Goal: Task Accomplishment & Management: Use online tool/utility

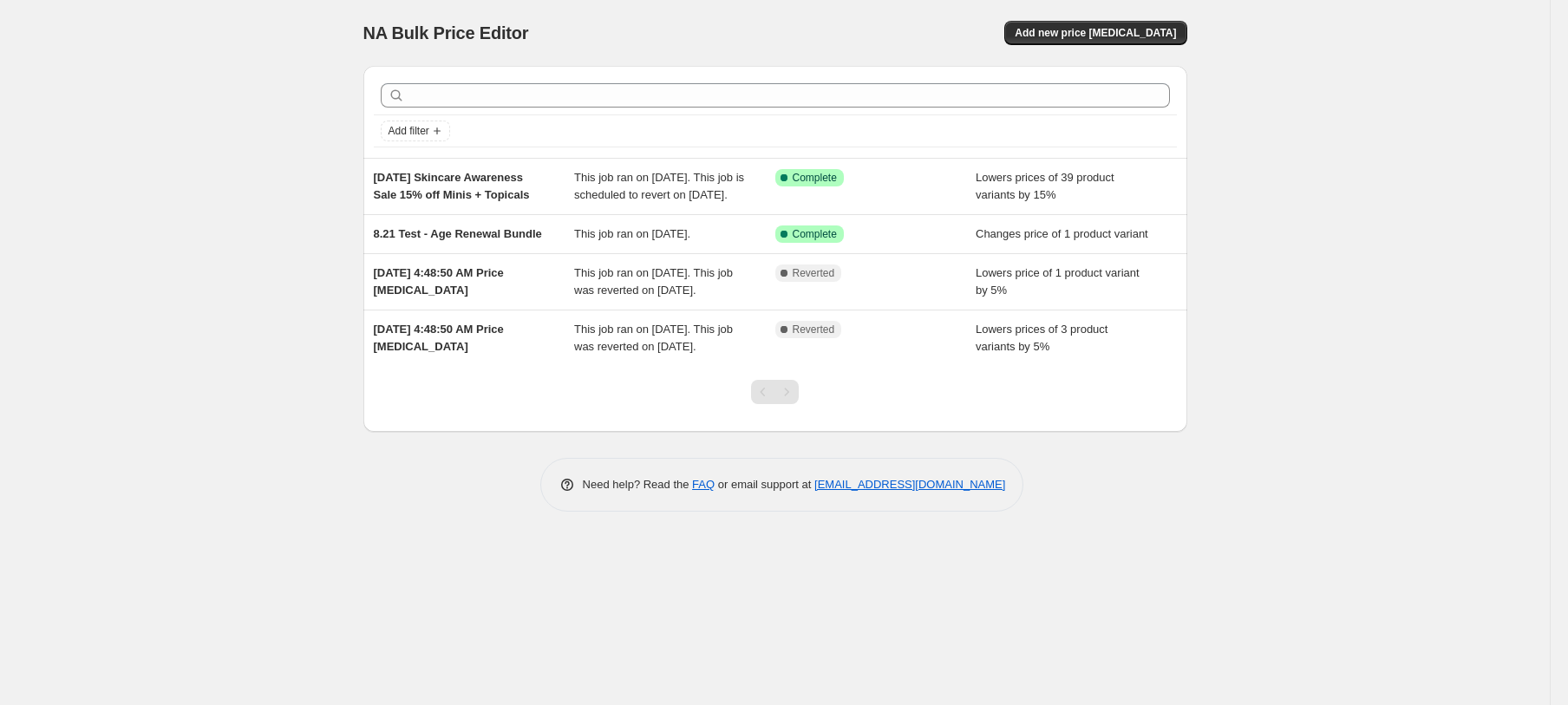
click at [1166, 41] on button "Add new price [MEDICAL_DATA]" at bounding box center [1095, 32] width 182 height 25
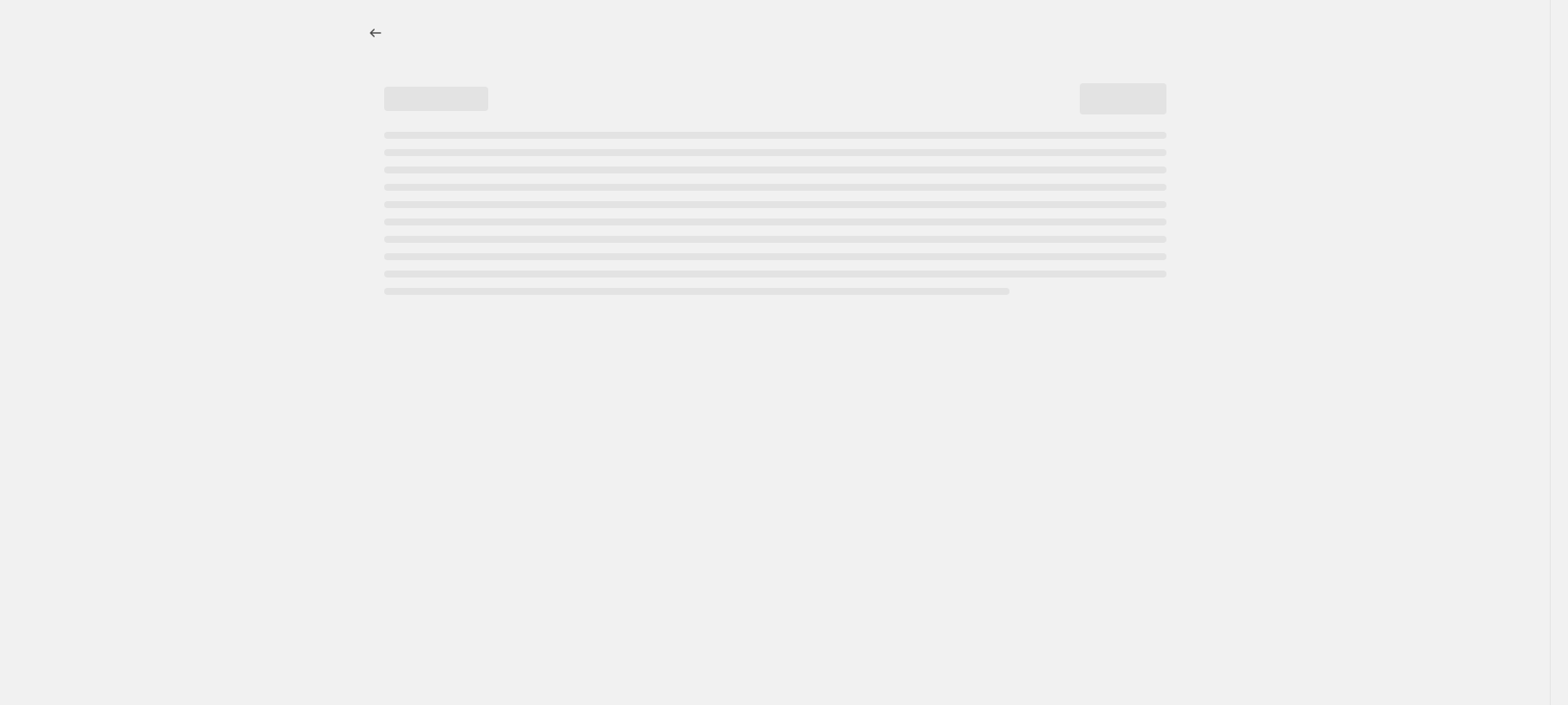
select select "percentage"
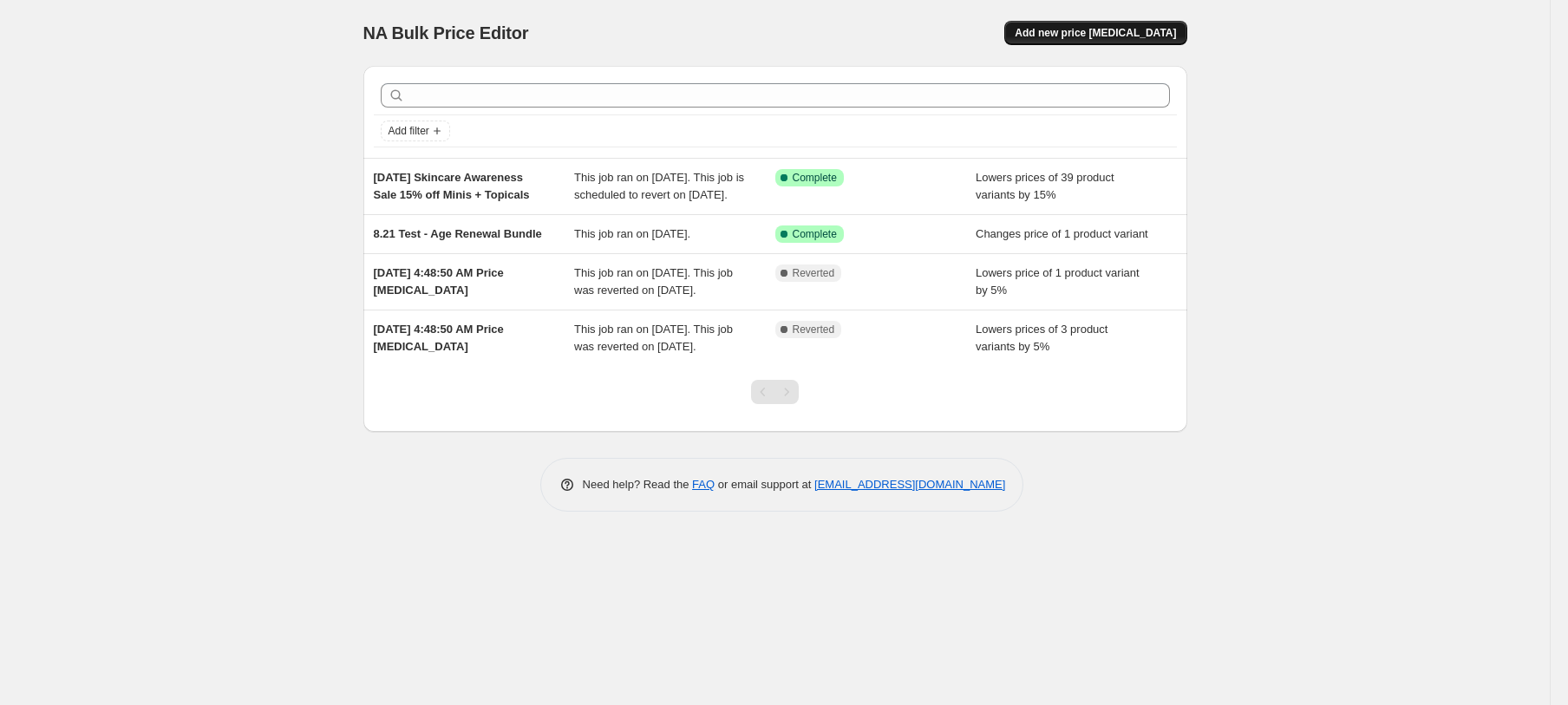
click at [1094, 38] on span "Add new price [MEDICAL_DATA]" at bounding box center [1095, 32] width 161 height 14
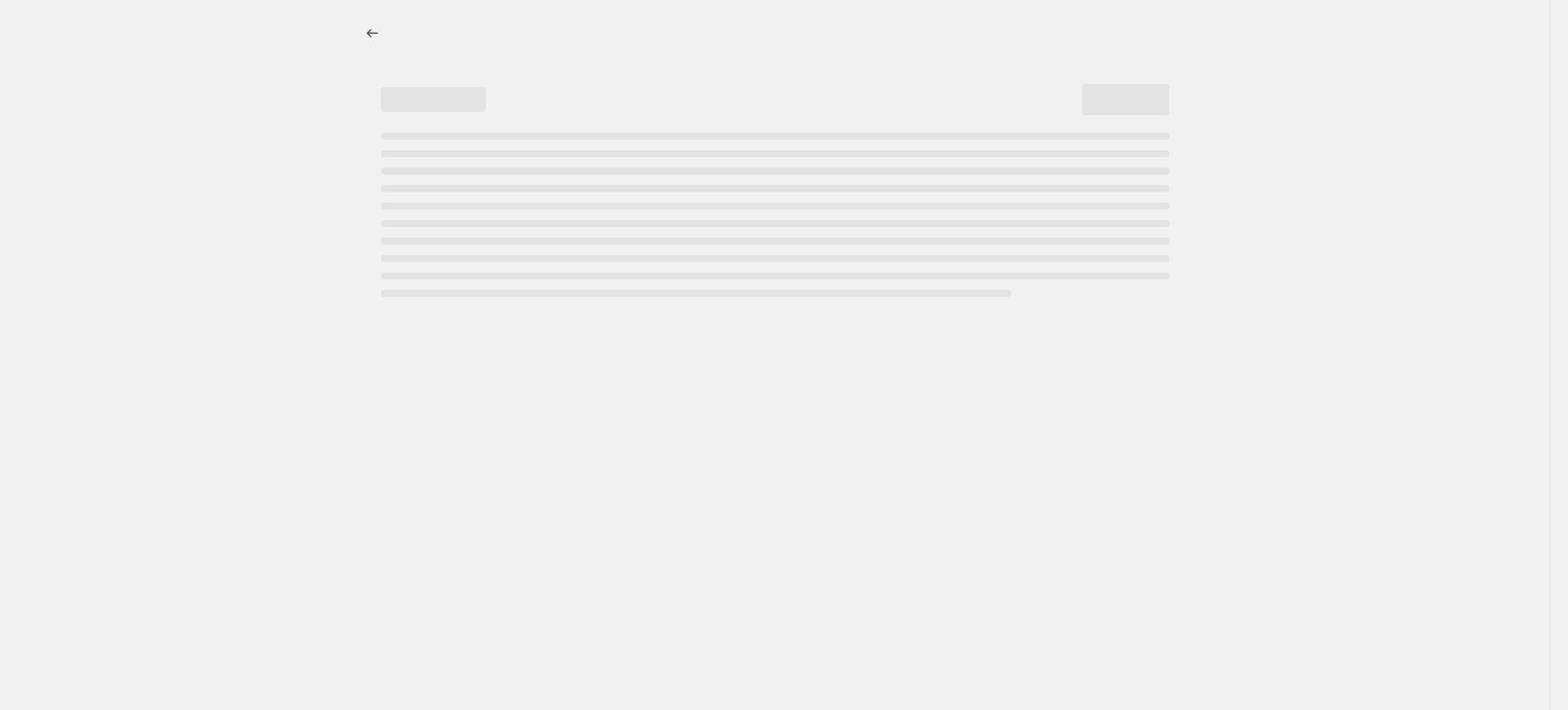
select select "percentage"
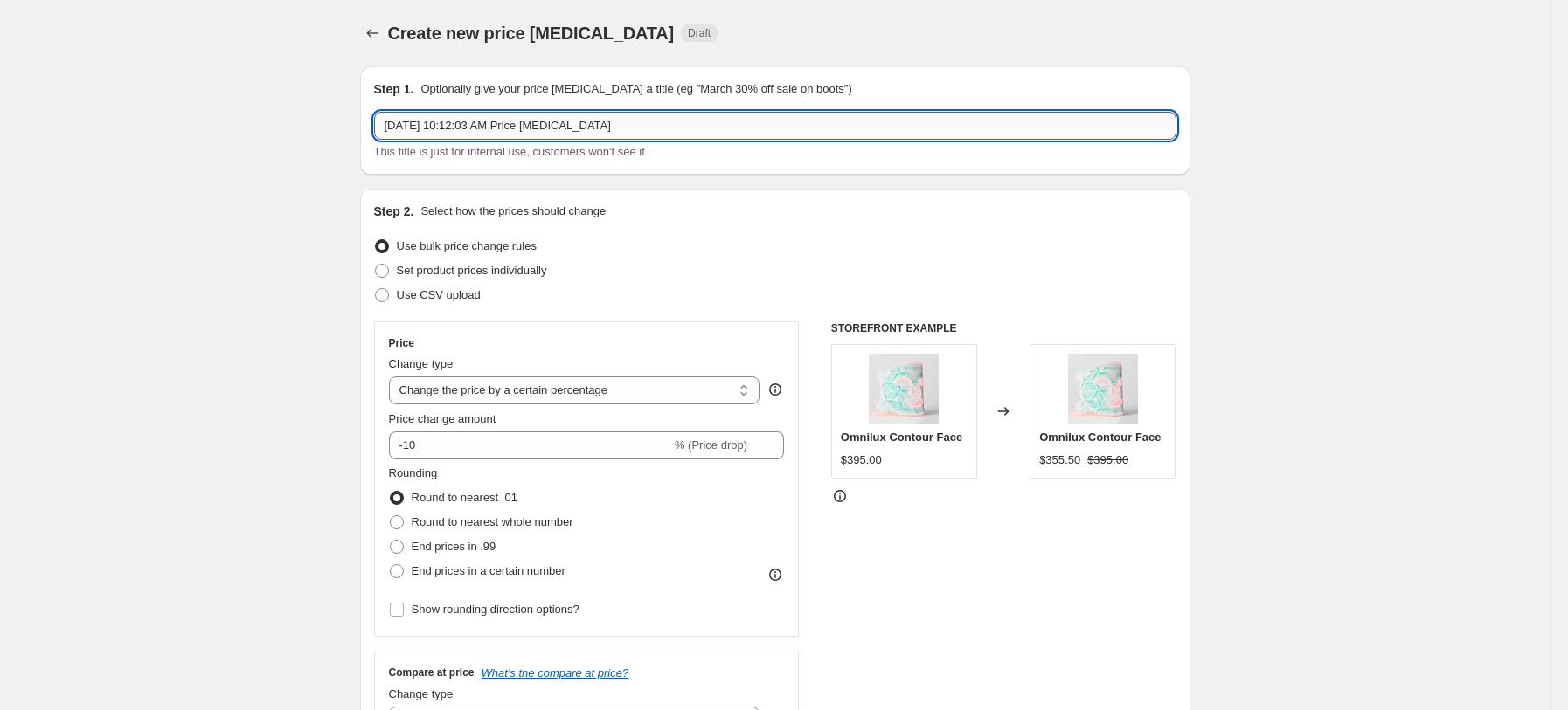
click at [487, 124] on input "[DATE] 10:12:03 AM Price [MEDICAL_DATA]" at bounding box center [775, 126] width 802 height 28
click at [487, 123] on input "[DATE] 10:12:03 AM Price [MEDICAL_DATA]" at bounding box center [775, 126] width 802 height 28
type input "0"
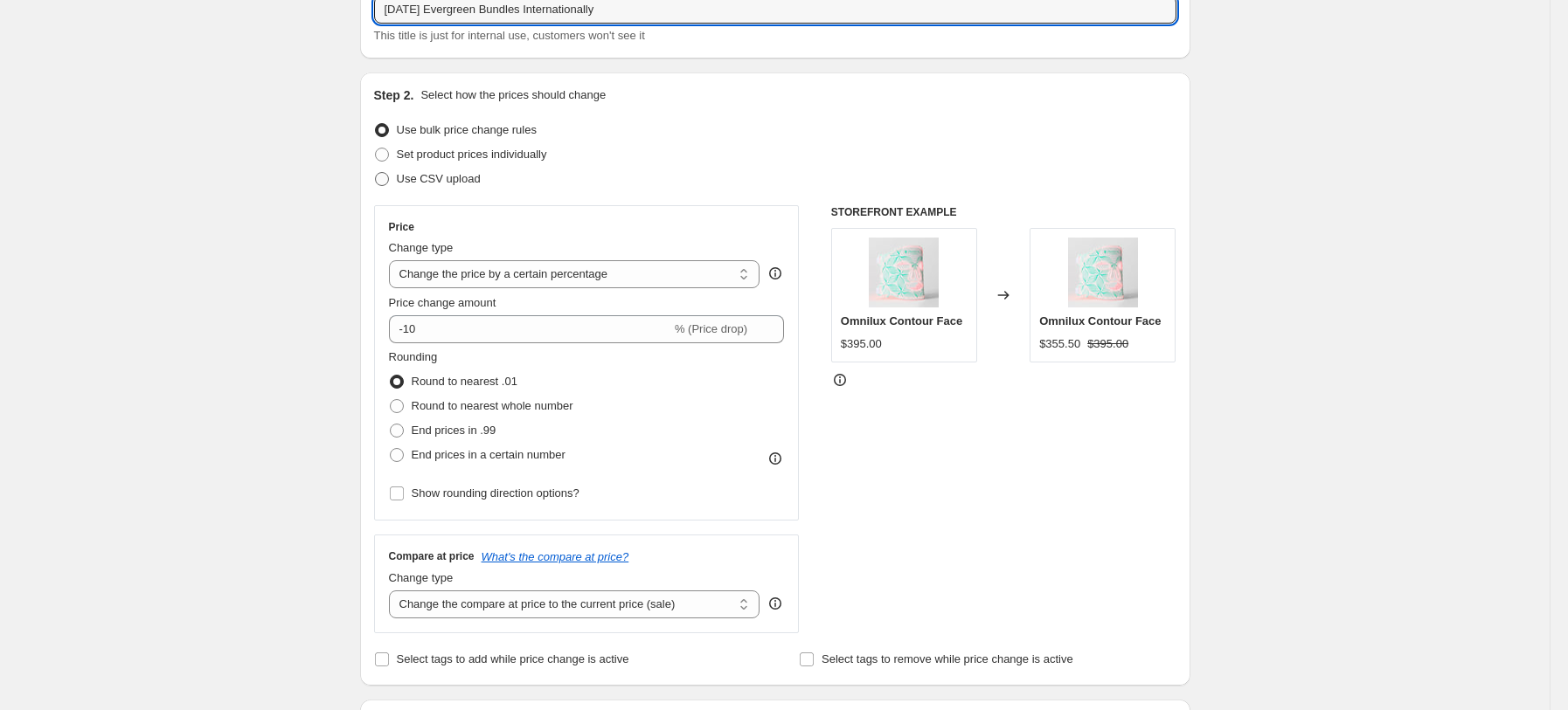
type input "[DATE] Evergreen Bundles Internationally"
click at [465, 179] on span "Use CSV upload" at bounding box center [438, 178] width 84 height 13
click at [376, 173] on input "Use CSV upload" at bounding box center [375, 172] width 1 height 1
radio input "true"
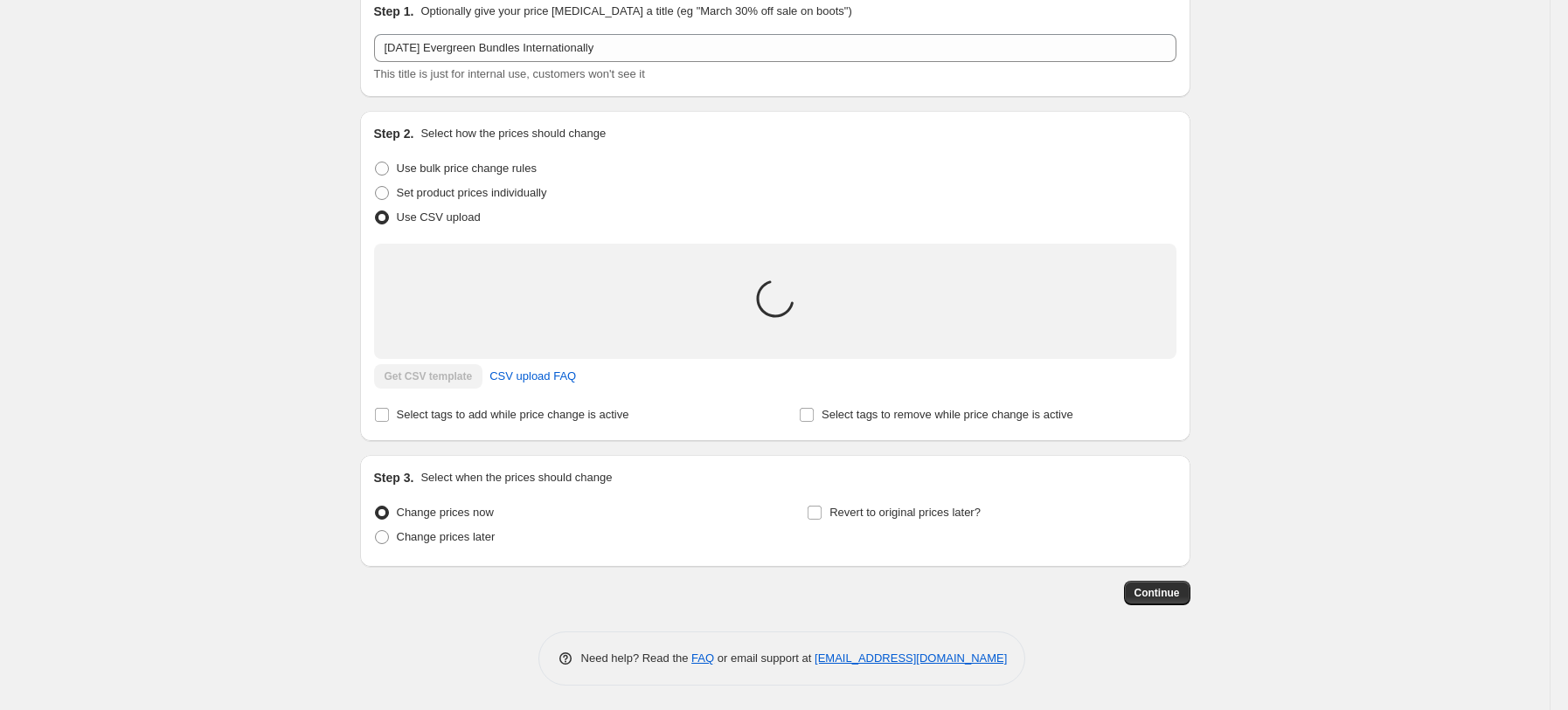
scroll to position [99, 0]
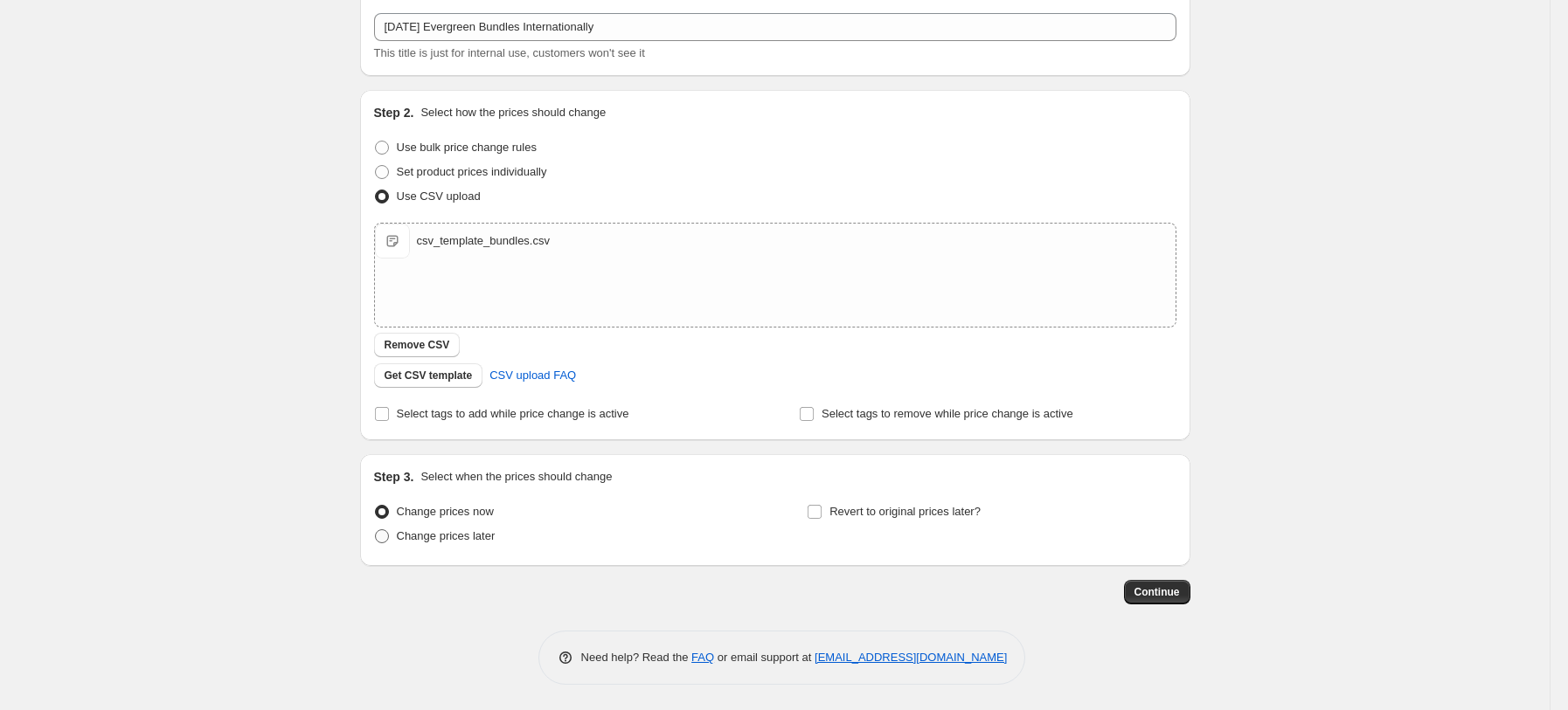
click at [472, 532] on span "Change prices later" at bounding box center [446, 535] width 99 height 13
click at [376, 530] on input "Change prices later" at bounding box center [375, 529] width 1 height 1
radio input "true"
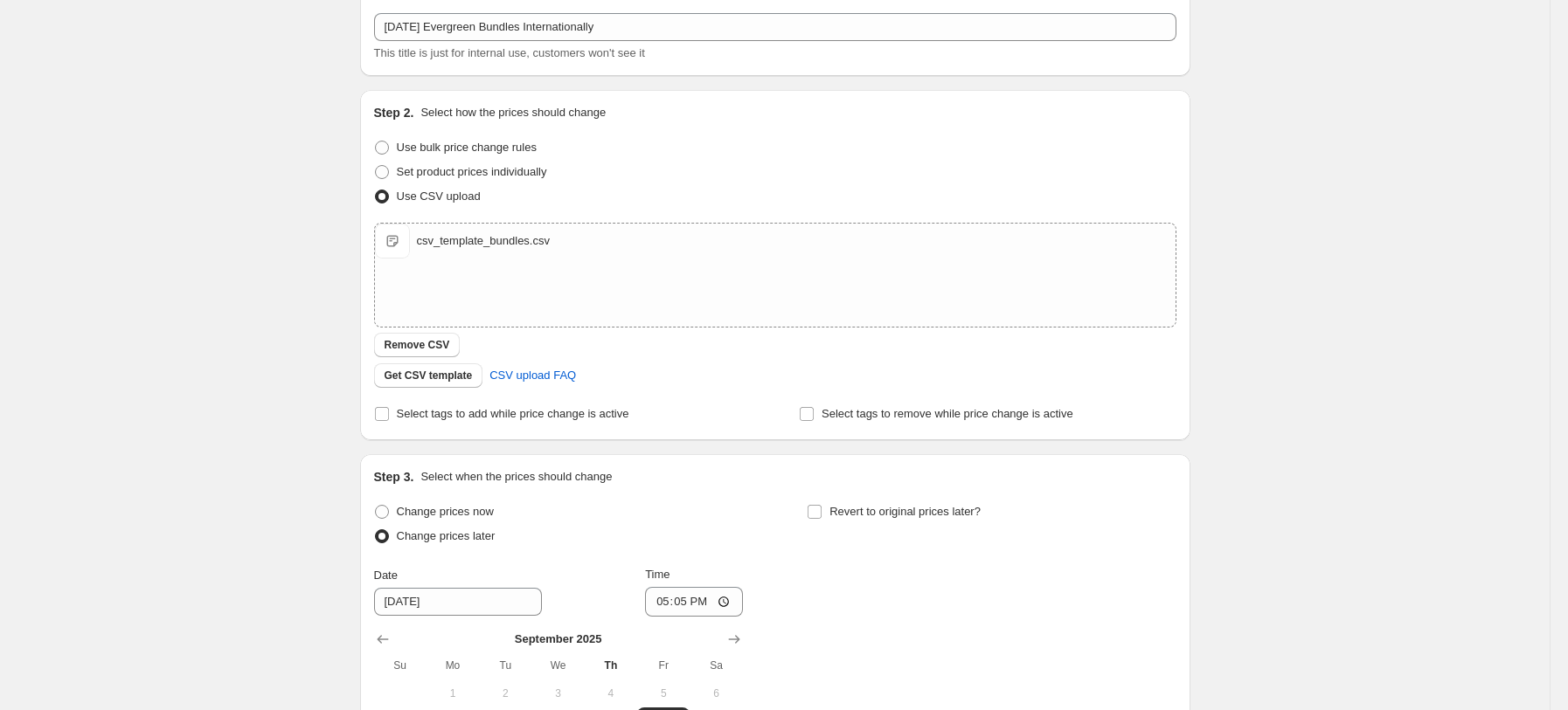
scroll to position [331, 0]
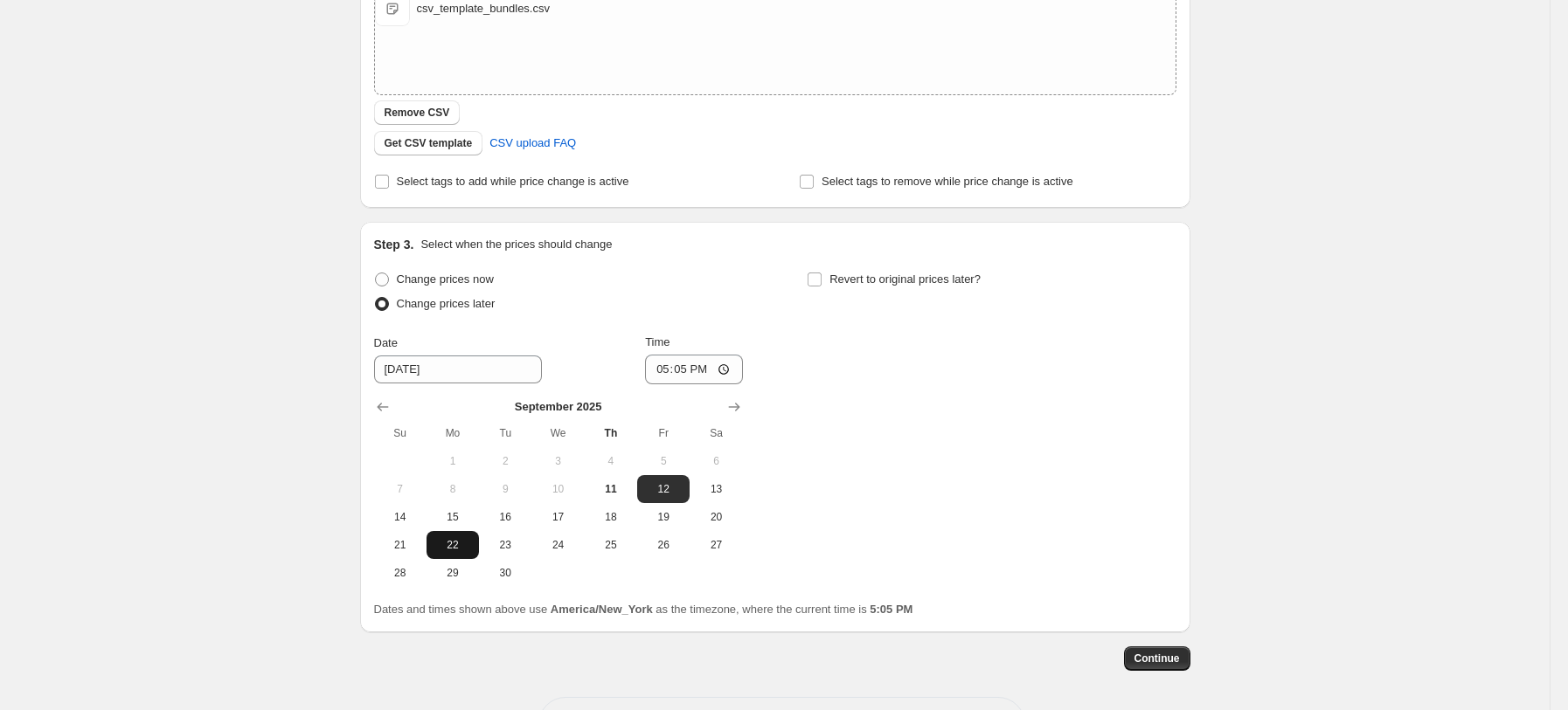
click at [455, 531] on button "22" at bounding box center [452, 545] width 52 height 28
click at [460, 511] on span "15" at bounding box center [452, 517] width 39 height 14
type input "[DATE]"
click at [704, 358] on input "17:05" at bounding box center [693, 370] width 98 height 30
click at [708, 370] on input "17:05" at bounding box center [693, 370] width 98 height 30
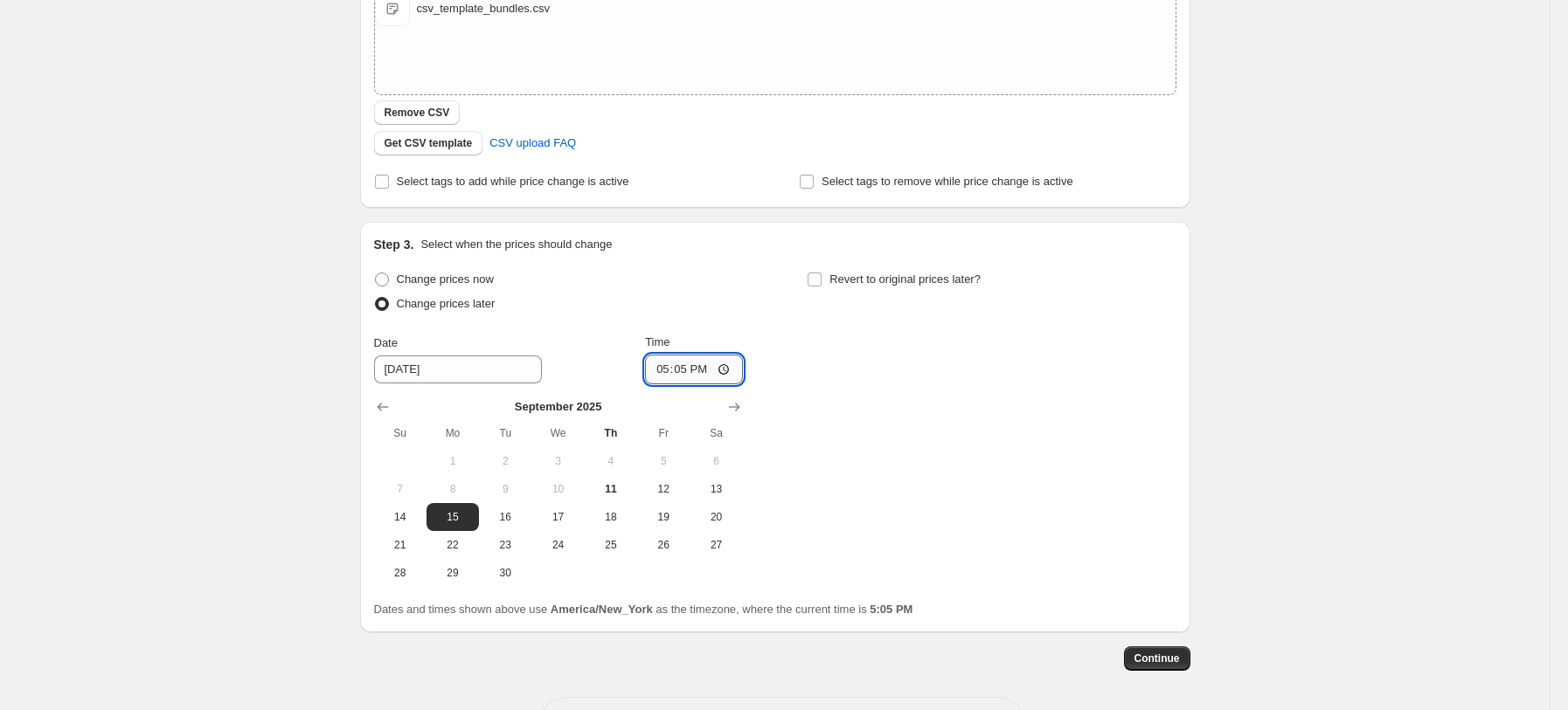
click at [696, 367] on input "17:05" at bounding box center [693, 370] width 98 height 30
click at [688, 371] on input "05:05" at bounding box center [693, 370] width 98 height 30
click at [663, 369] on input "05:05" at bounding box center [693, 370] width 98 height 30
click at [862, 428] on div "Change prices now Change prices later Date [DATE] Time 09:[DATE] Mo Tu We Th Fr…" at bounding box center [775, 426] width 802 height 319
click at [681, 369] on input "09:05" at bounding box center [693, 370] width 98 height 30
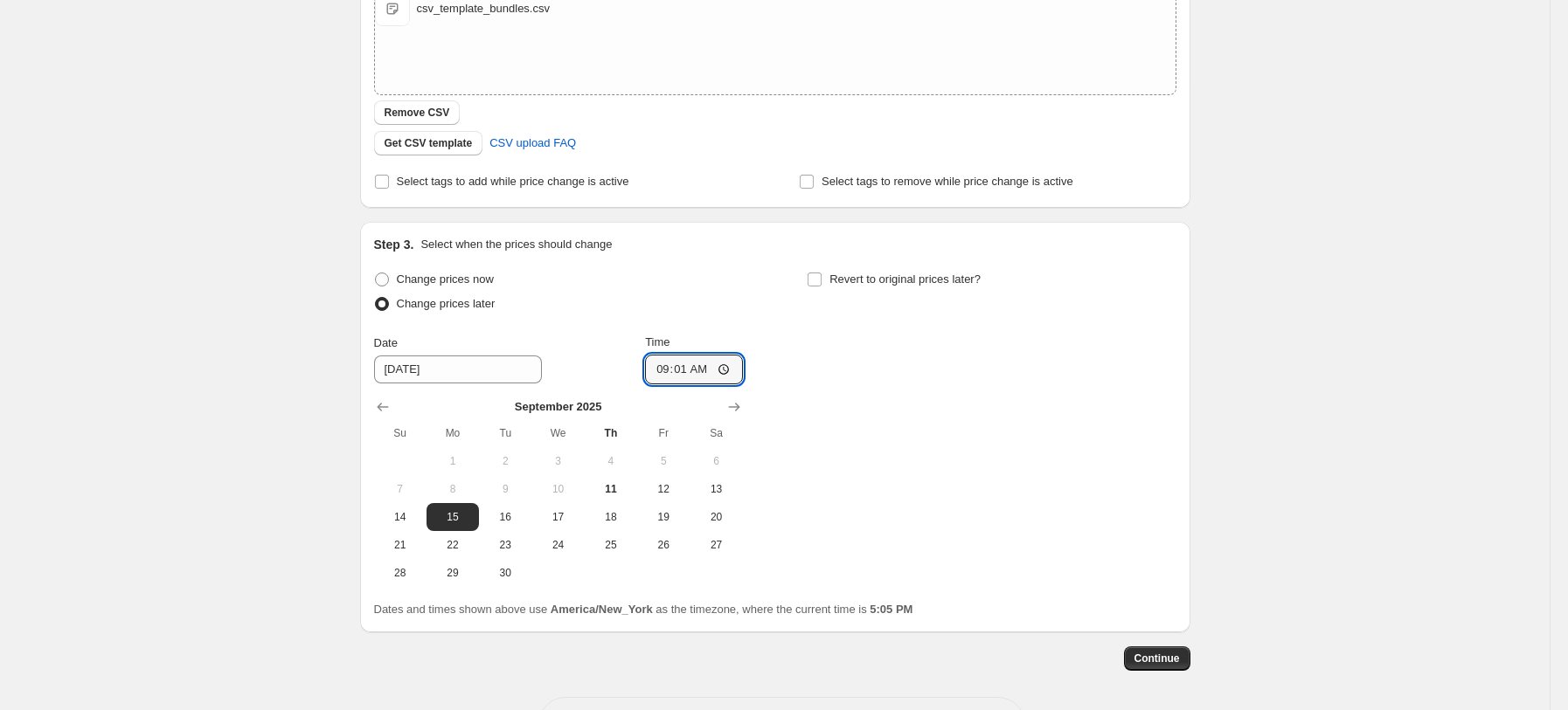
type input "09:10"
click at [896, 438] on div "Change prices now Change prices later Date [DATE] Time 09:[DATE] Mo Tu We Th Fr…" at bounding box center [775, 426] width 802 height 319
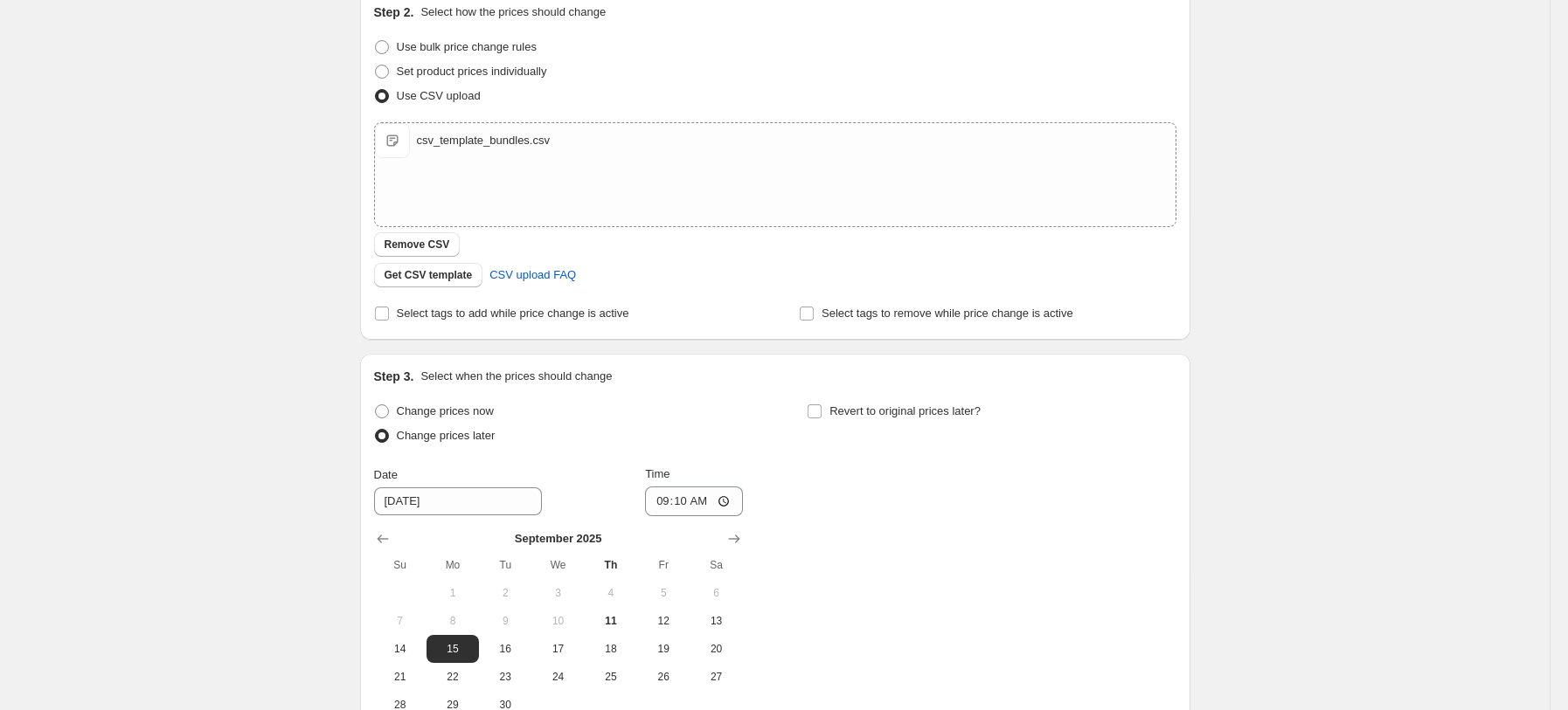
scroll to position [232, 0]
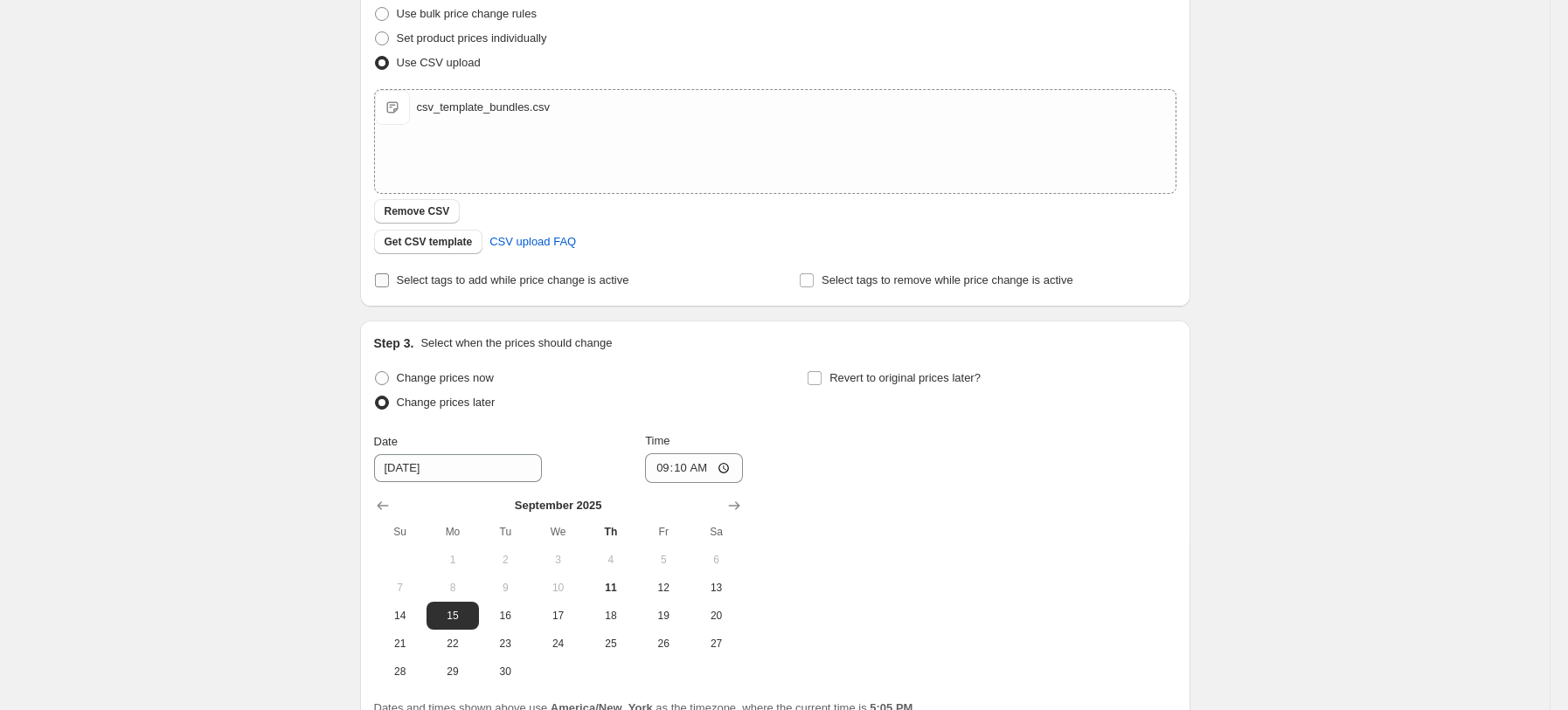
click at [590, 277] on span "Select tags to add while price change is active" at bounding box center [512, 279] width 232 height 13
click at [389, 277] on input "Select tags to add while price change is active" at bounding box center [382, 280] width 14 height 14
checkbox input "true"
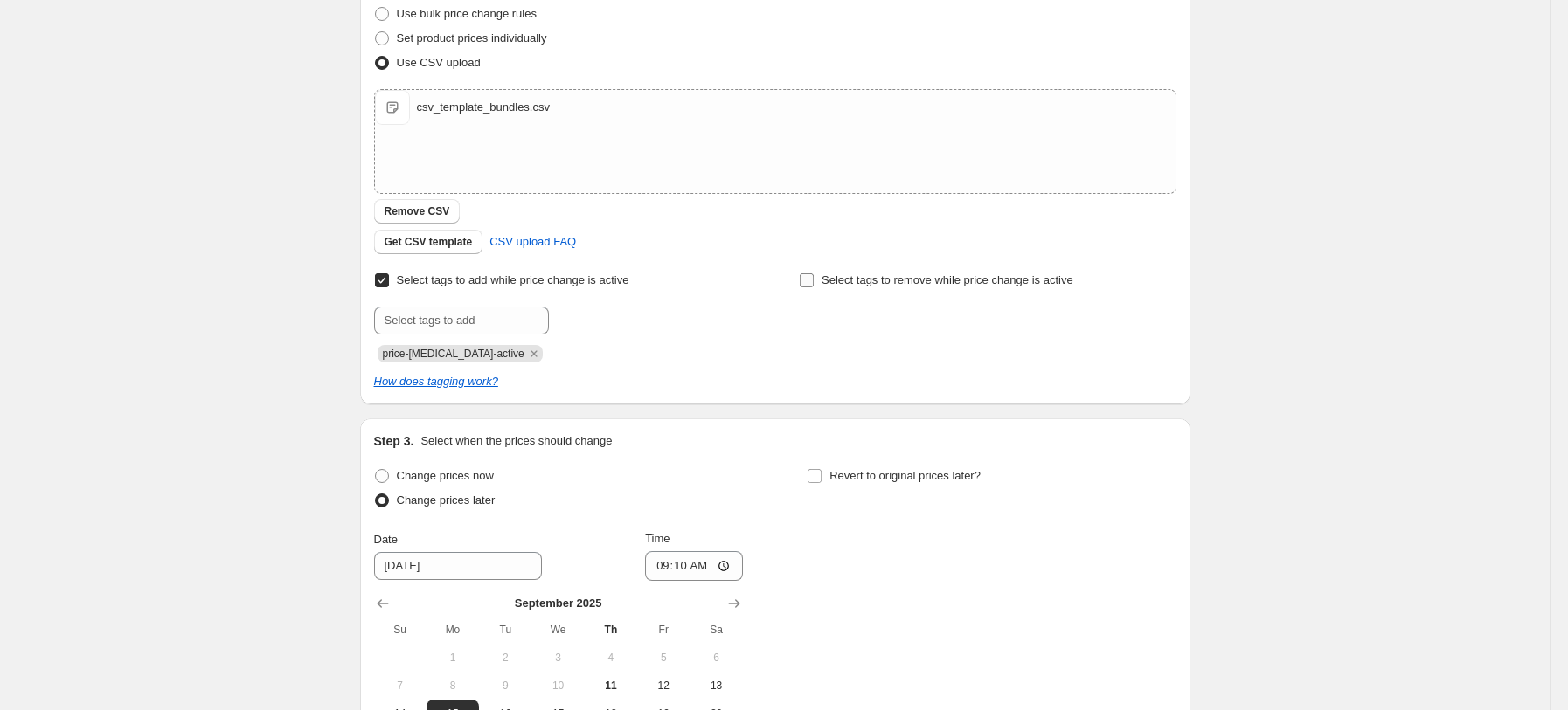
click at [879, 287] on span "Select tags to remove while price change is active" at bounding box center [947, 279] width 251 height 13
click at [813, 287] on input "Select tags to remove while price change is active" at bounding box center [806, 280] width 14 height 14
click at [879, 287] on span "Select tags to remove while price change is active" at bounding box center [947, 279] width 251 height 13
click at [813, 287] on input "Select tags to remove while price change is active" at bounding box center [806, 280] width 14 height 14
checkbox input "false"
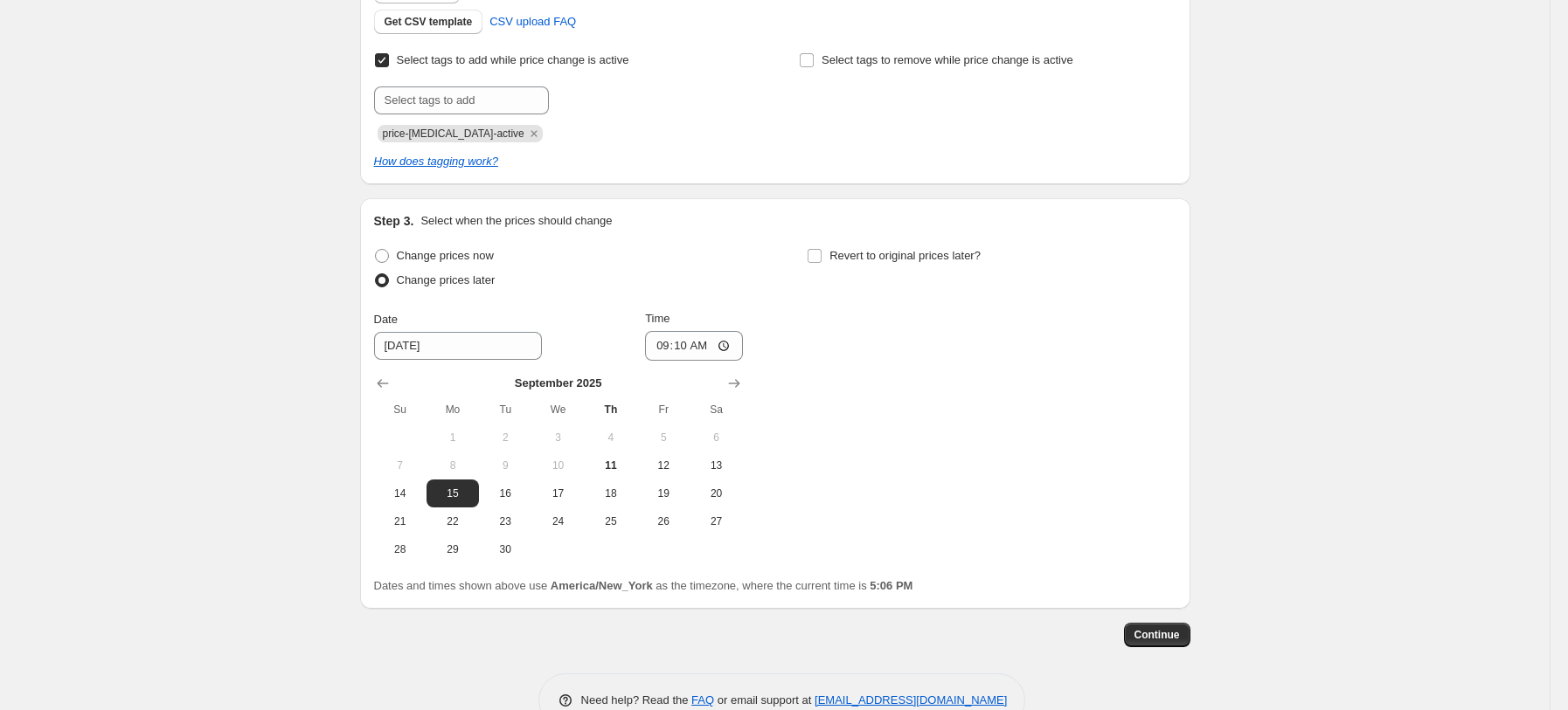
scroll to position [495, 0]
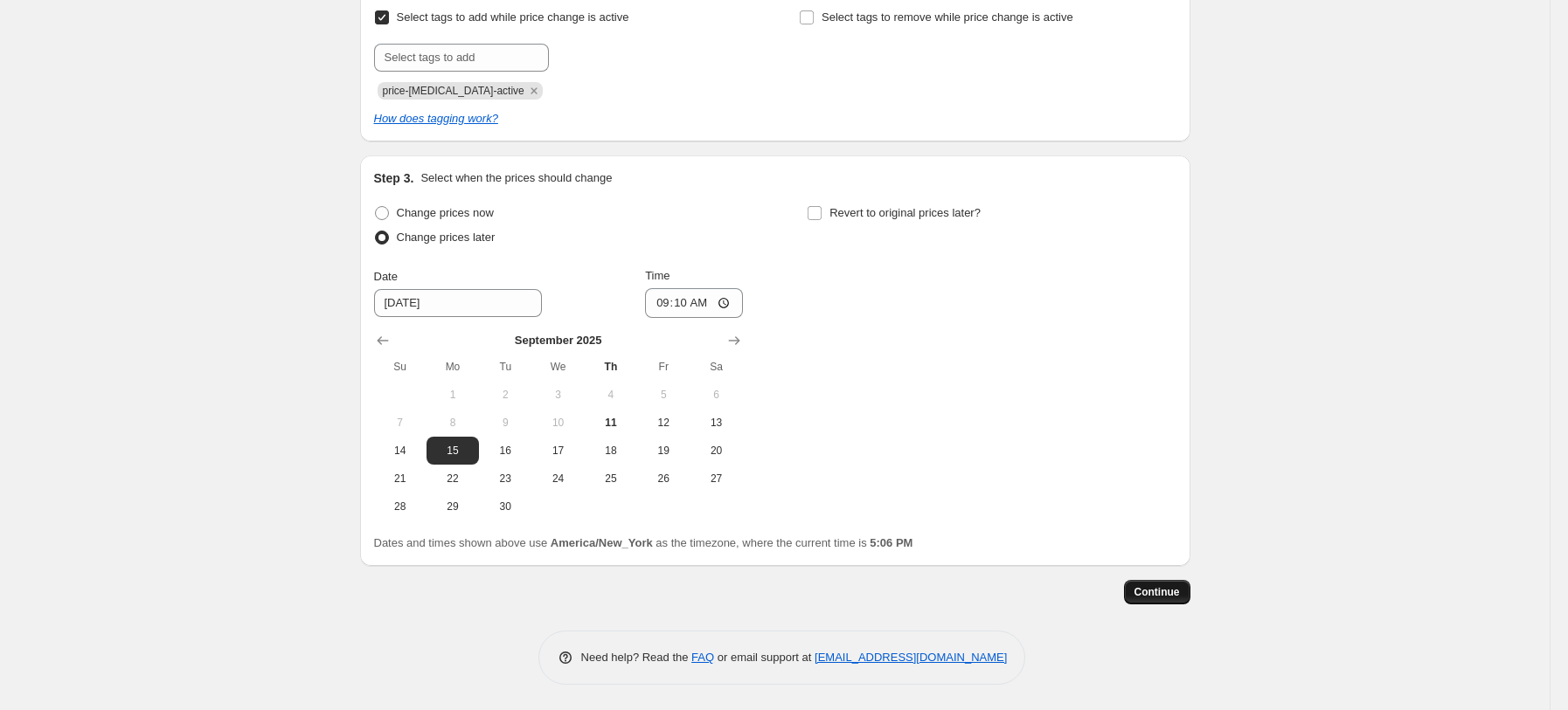
click at [1155, 587] on span "Continue" at bounding box center [1156, 592] width 46 height 14
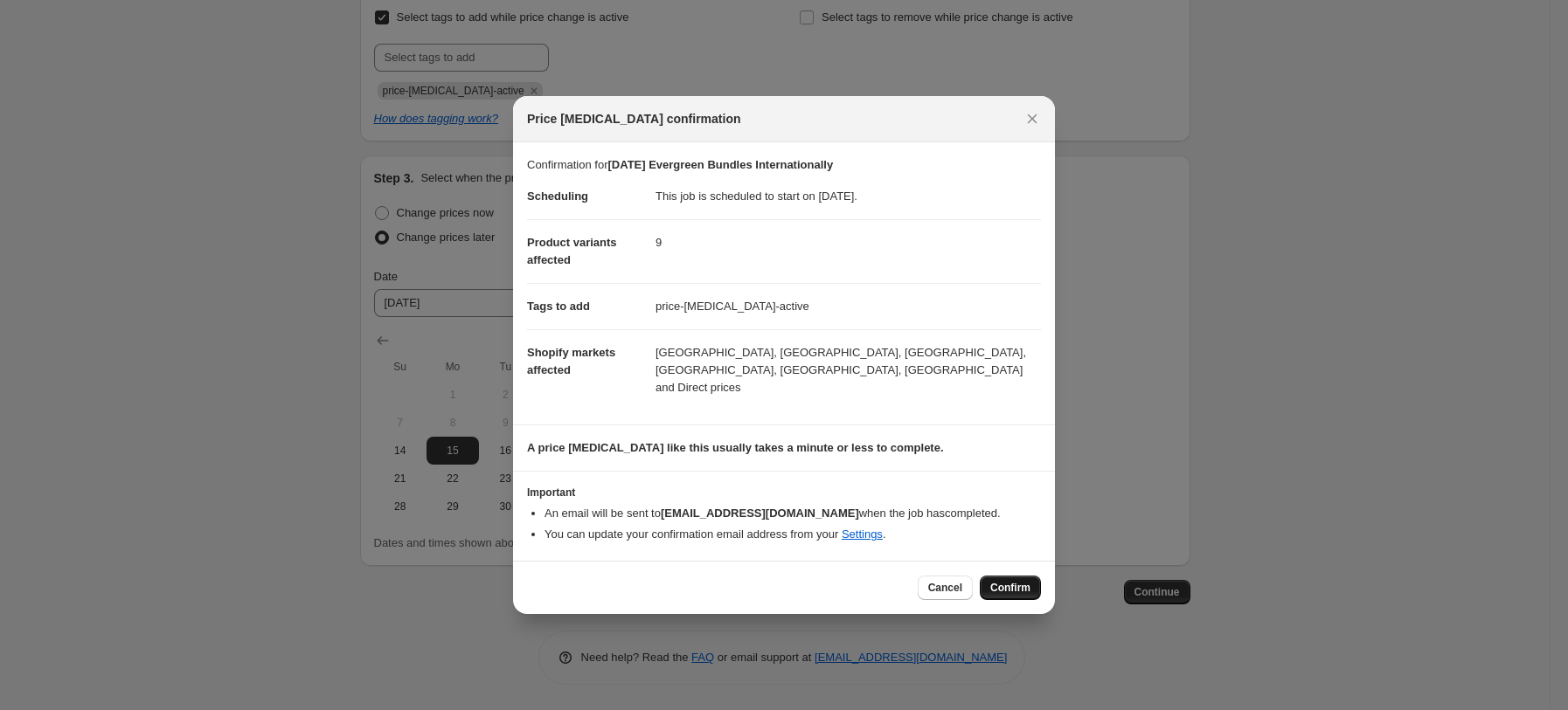
click at [1014, 580] on span "Confirm" at bounding box center [1010, 587] width 41 height 14
type input "[DATE] Evergreen Bundles Internationally"
